Goal: Information Seeking & Learning: Learn about a topic

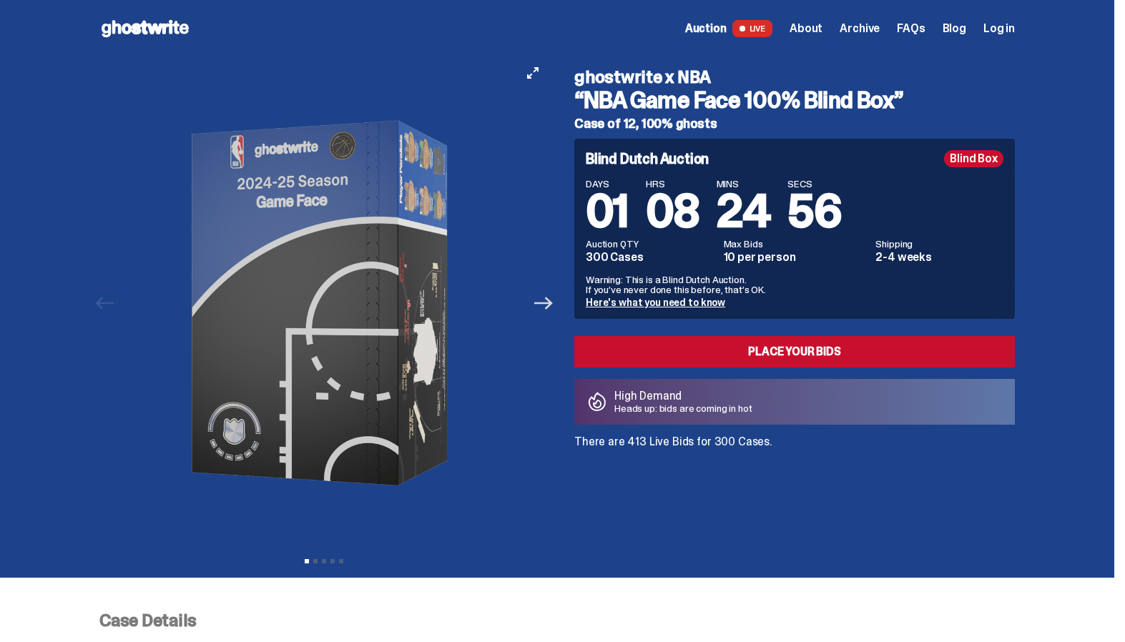
click at [549, 303] on icon "Next" at bounding box center [543, 303] width 19 height 13
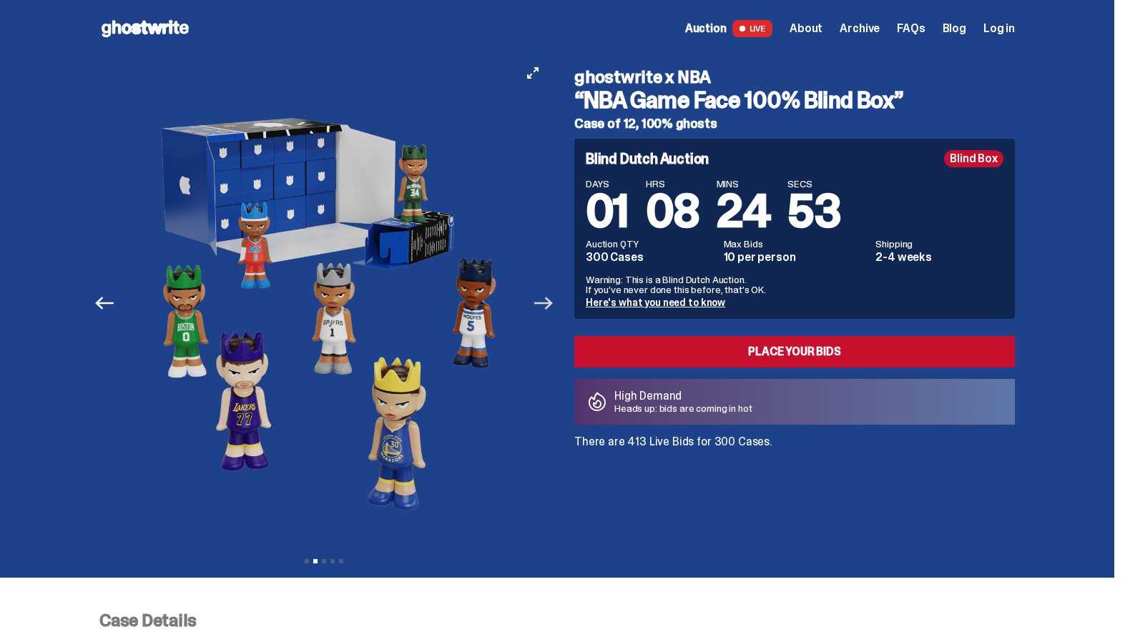
click at [549, 303] on icon "Next" at bounding box center [543, 303] width 19 height 13
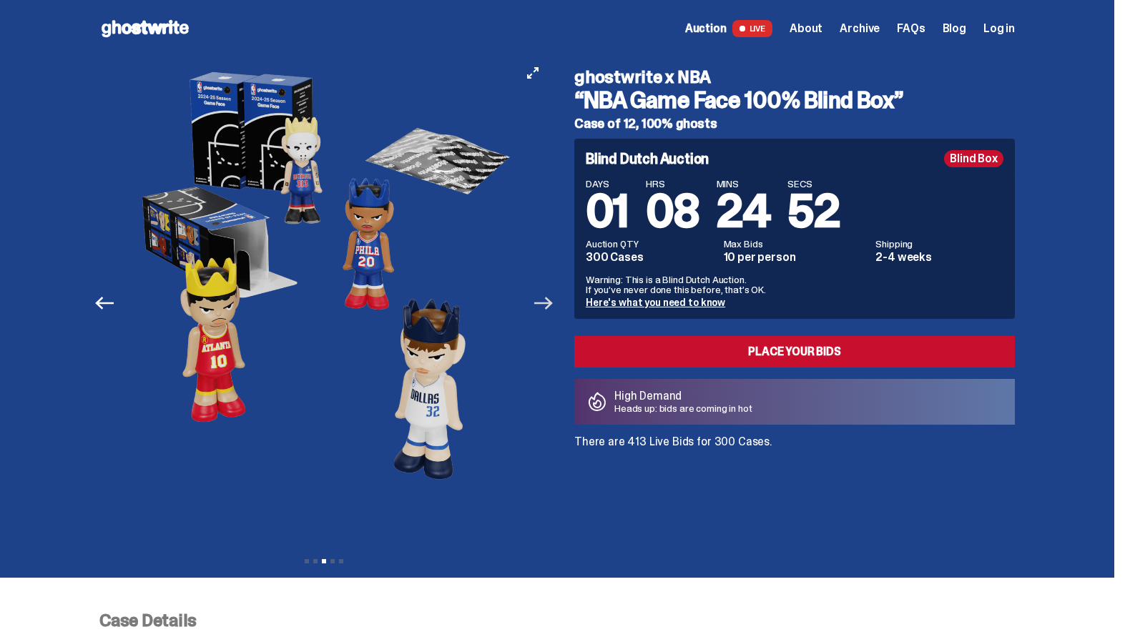
click at [549, 303] on icon "Next" at bounding box center [543, 303] width 19 height 13
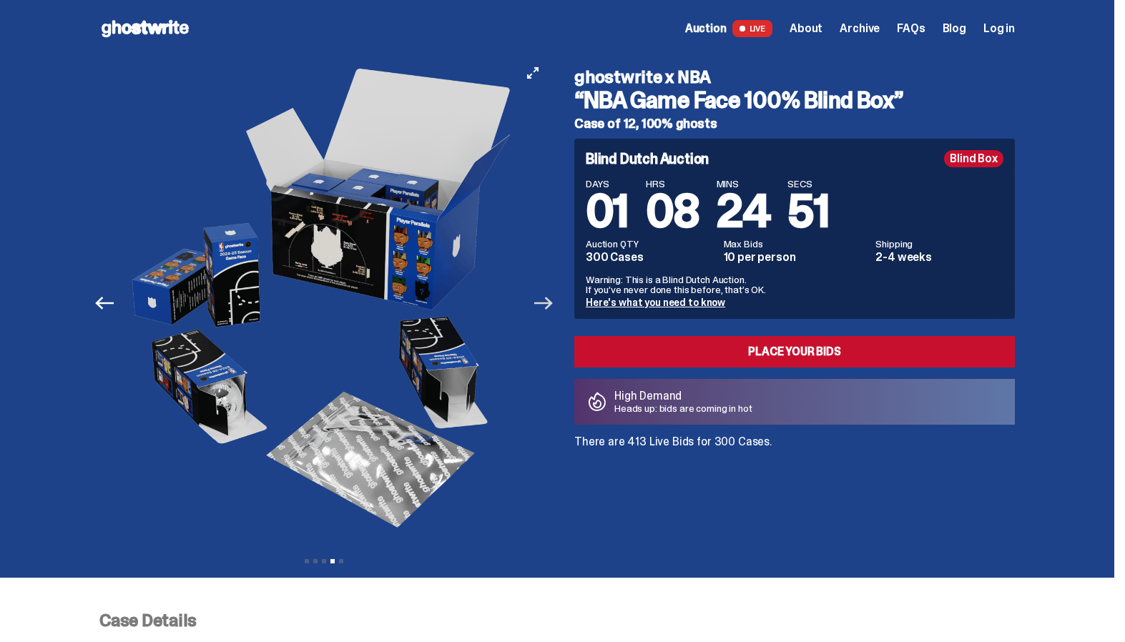
click at [549, 303] on icon "Next" at bounding box center [543, 303] width 19 height 13
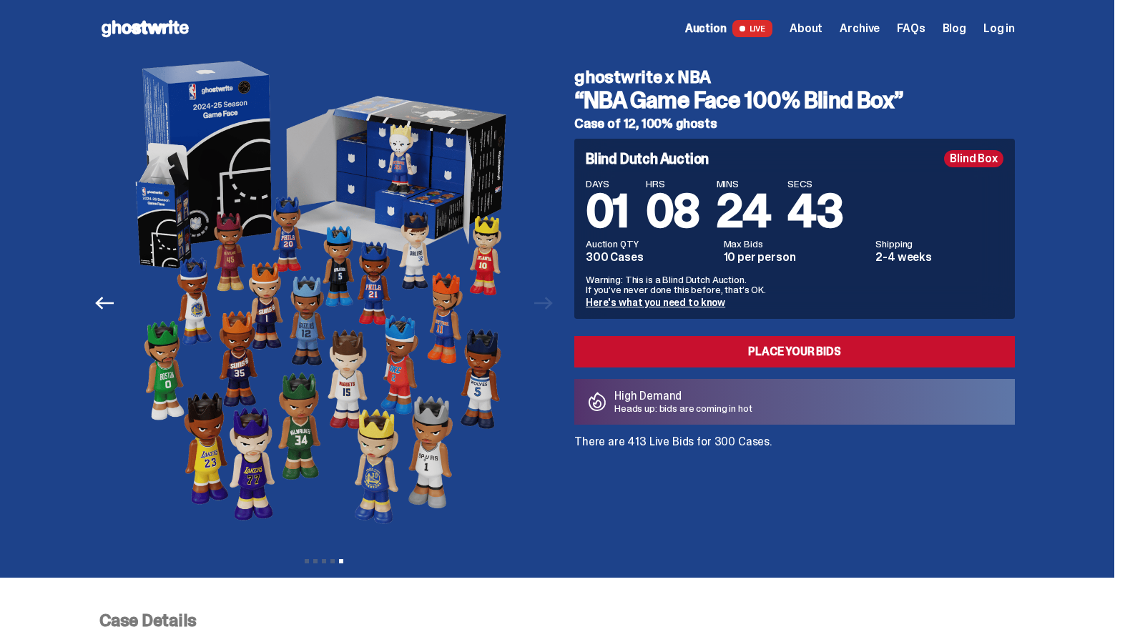
click at [916, 26] on span "FAQs" at bounding box center [911, 28] width 28 height 11
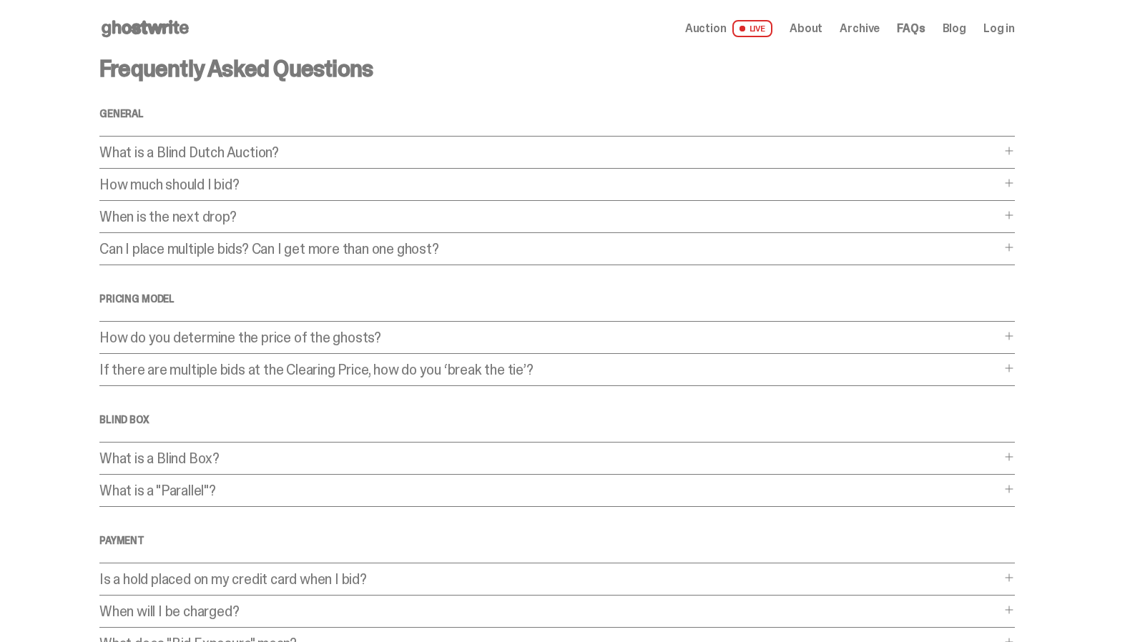
click at [861, 27] on span "Archive" at bounding box center [860, 28] width 40 height 11
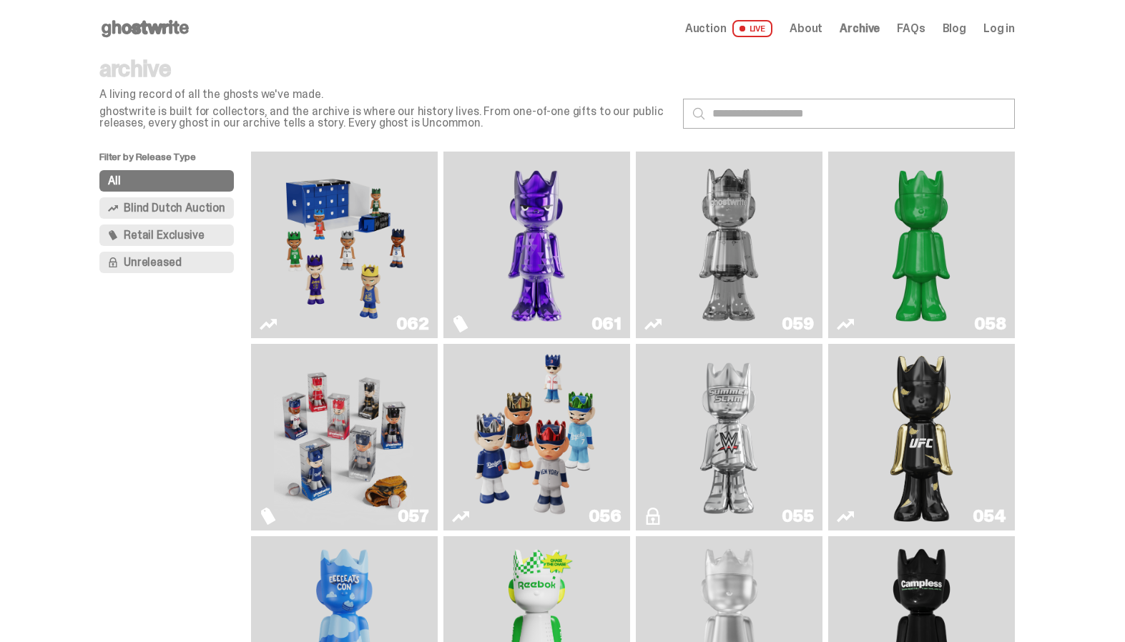
click at [140, 234] on span "Retail Exclusive" at bounding box center [164, 235] width 80 height 11
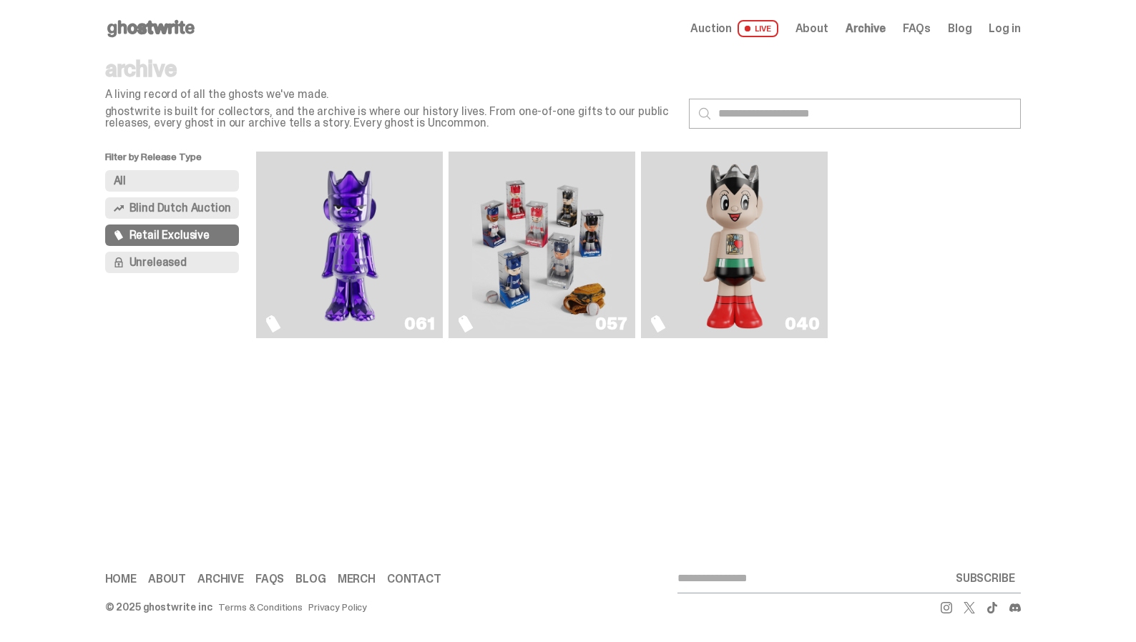
click at [180, 260] on span "Unreleased" at bounding box center [157, 262] width 57 height 11
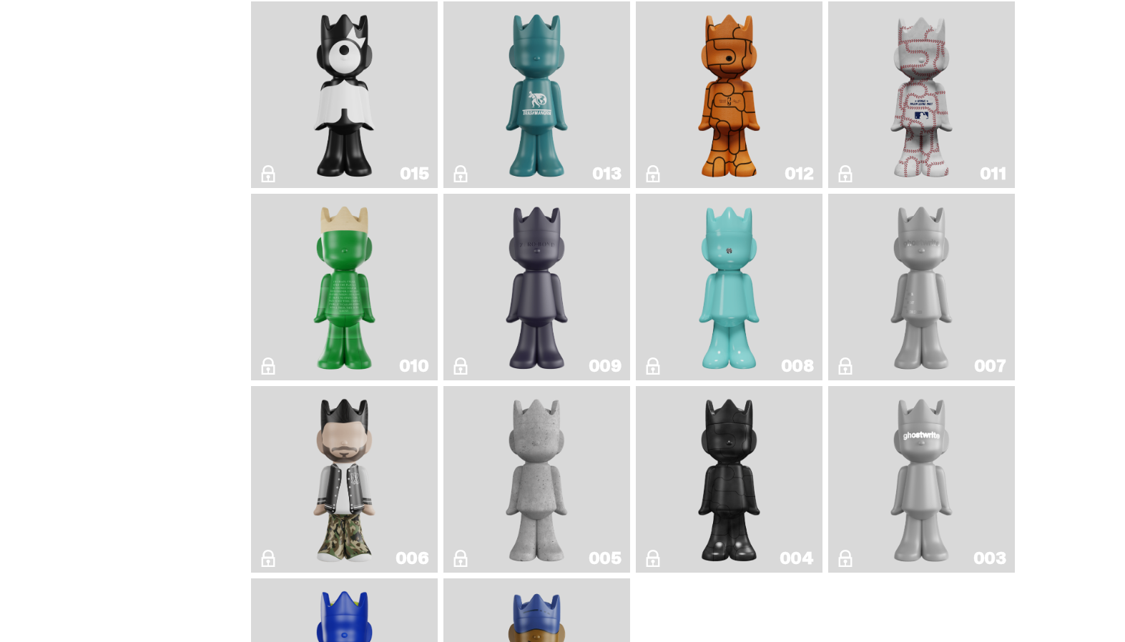
scroll to position [1308, 0]
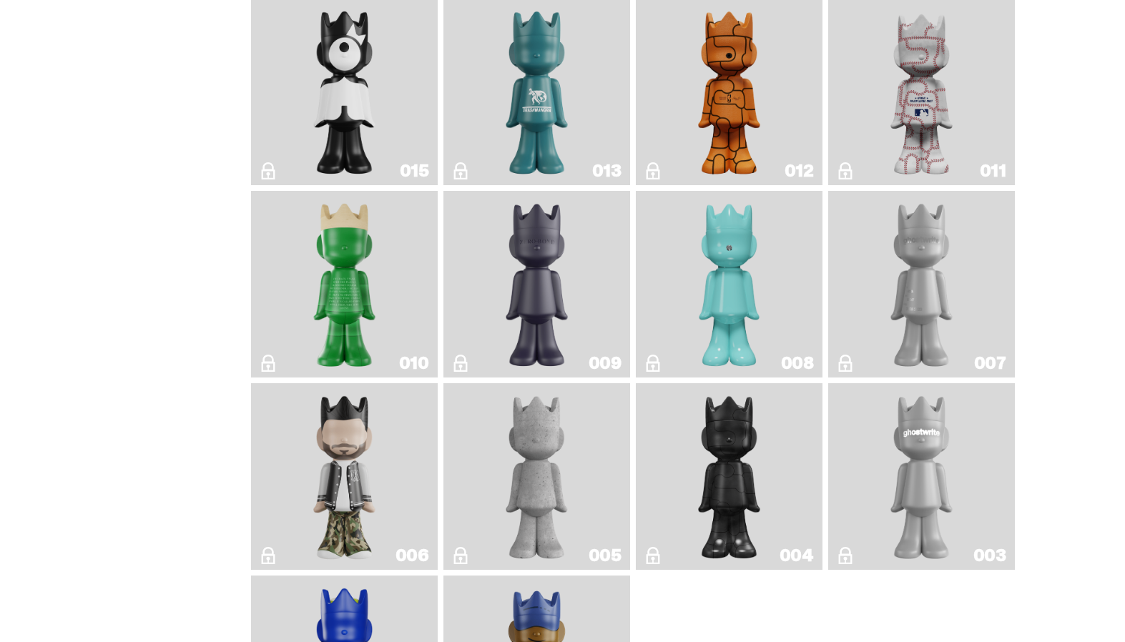
click at [562, 451] on img "Concrete" at bounding box center [537, 476] width 76 height 175
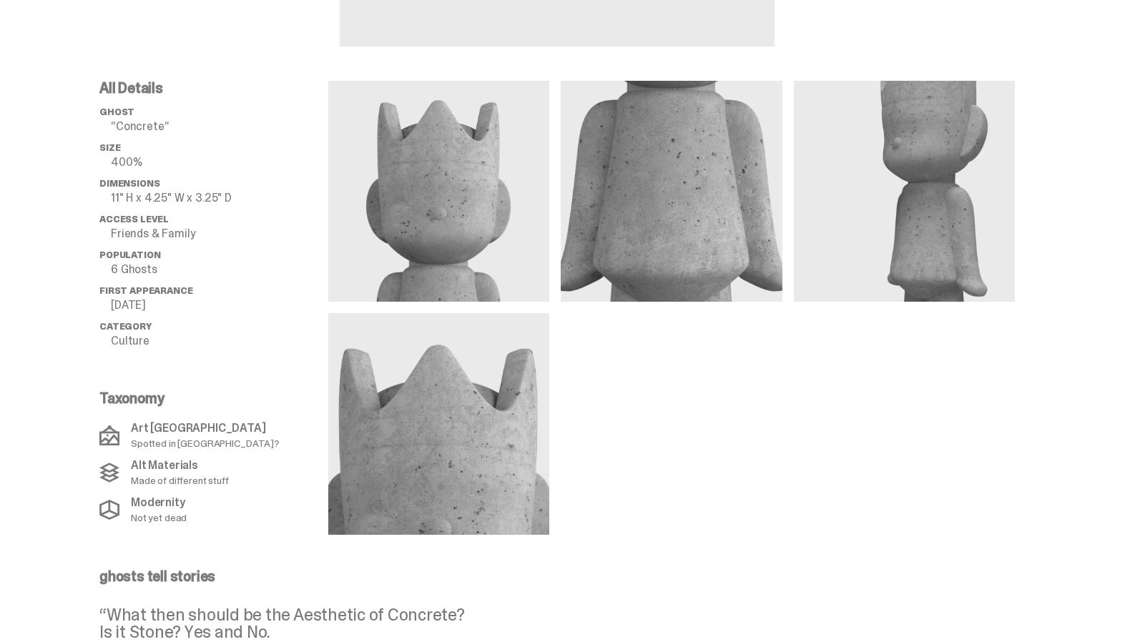
scroll to position [487, 0]
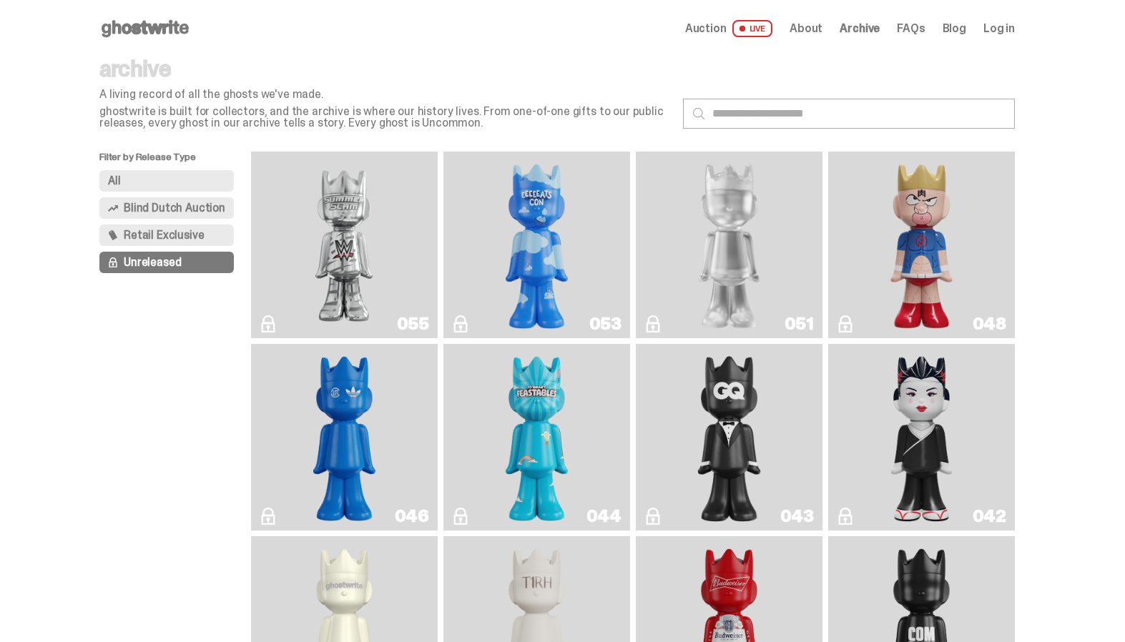
click at [592, 291] on link "053" at bounding box center [537, 244] width 170 height 175
